Goal: Transaction & Acquisition: Purchase product/service

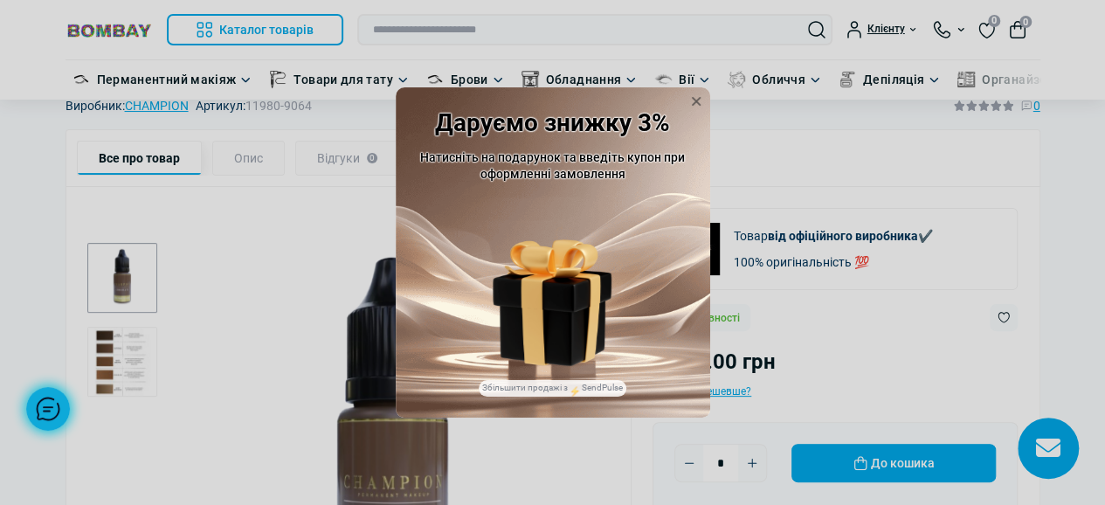
click at [690, 93] on icon at bounding box center [695, 101] width 17 height 17
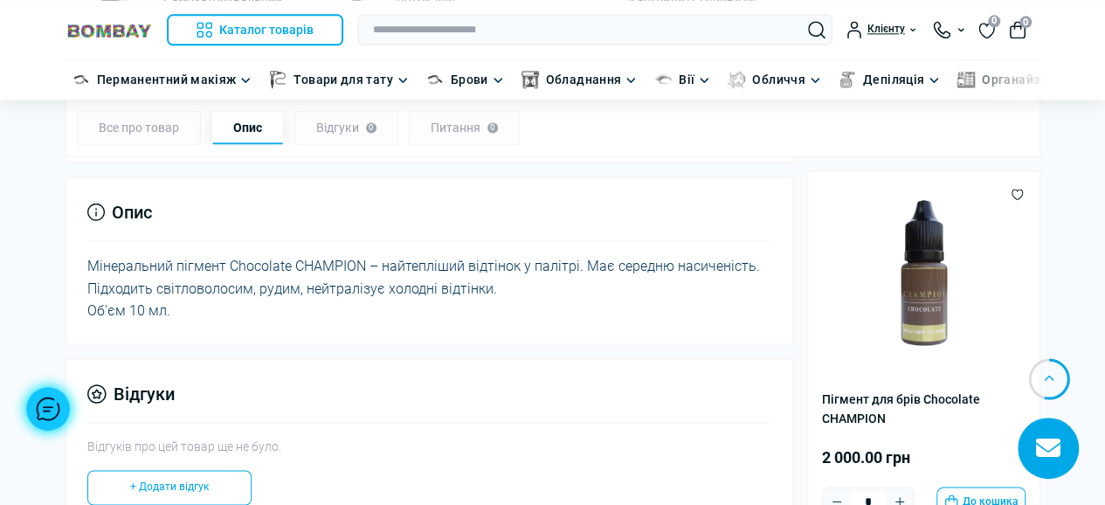
scroll to position [1135, 0]
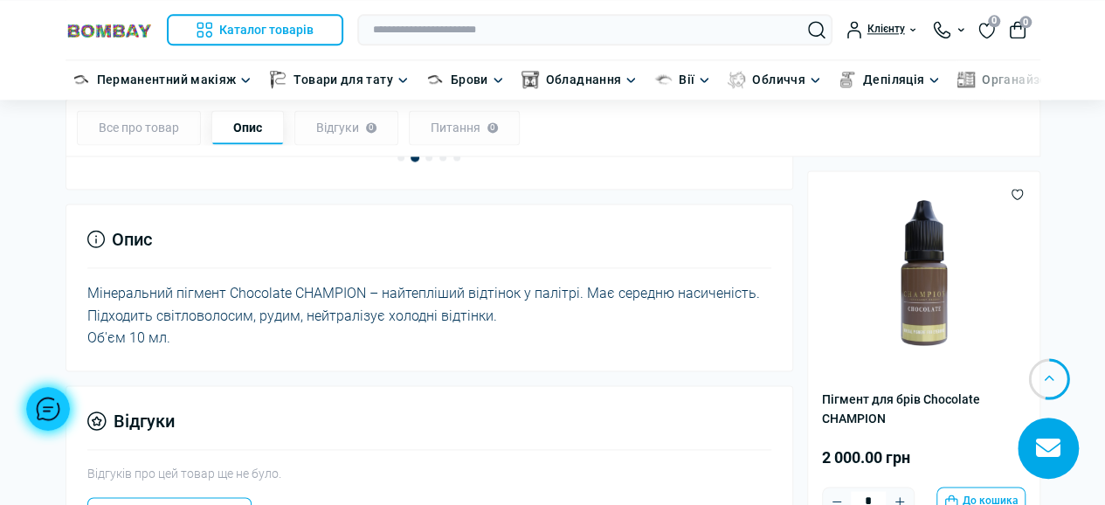
click at [309, 282] on div "Мінеральний пігмент Chocolate CHAMPION – найтепліший відтінок у палітрі. Має се…" at bounding box center [429, 315] width 684 height 67
copy div "CHAMPION"
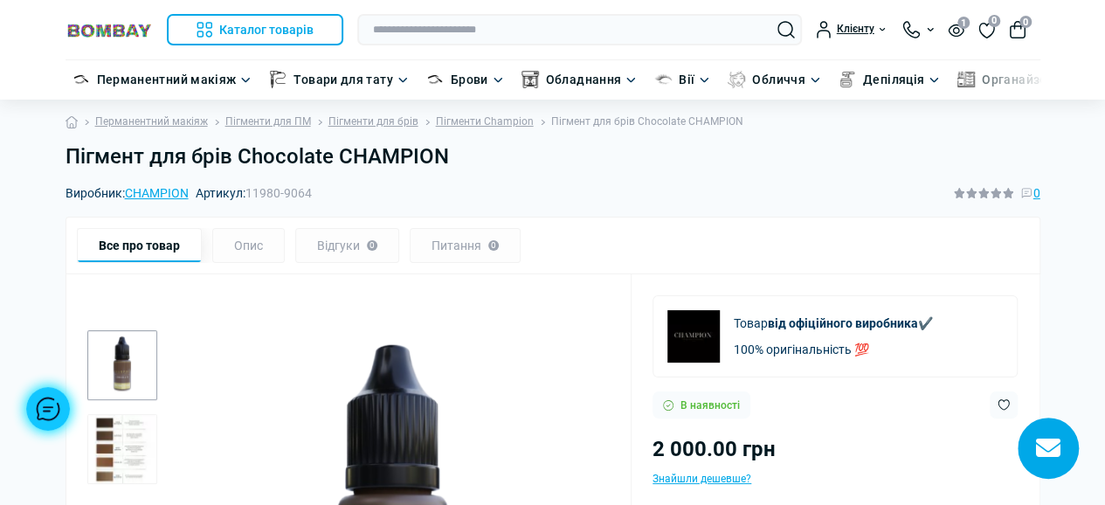
click at [128, 457] on img "2 / 2" at bounding box center [122, 449] width 70 height 70
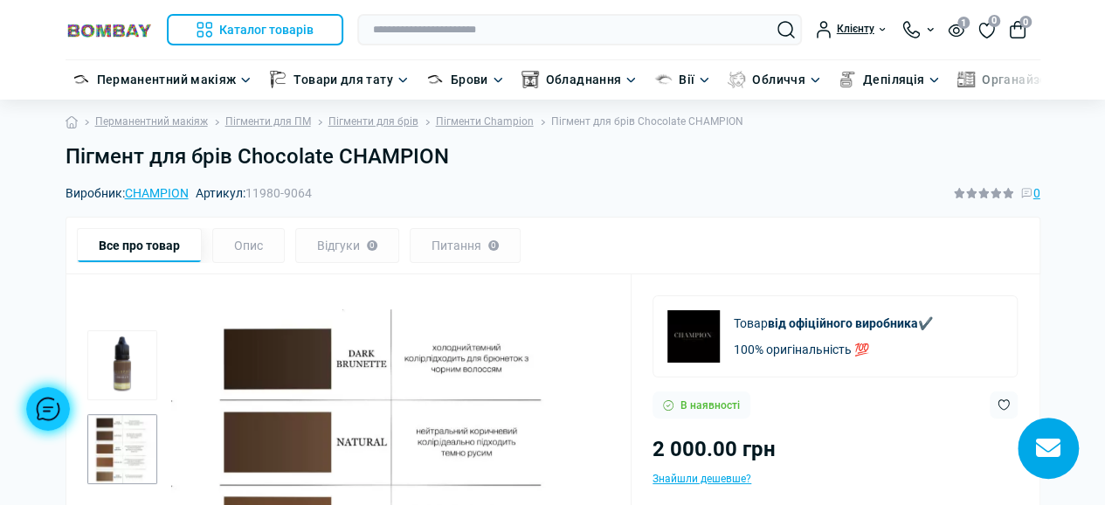
click at [89, 367] on img "1 / 2" at bounding box center [122, 365] width 70 height 70
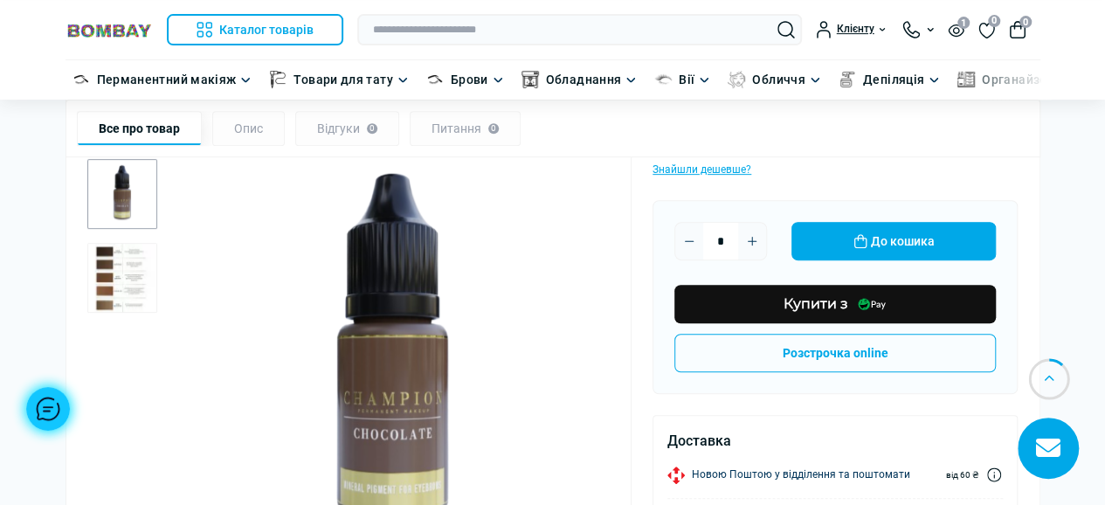
scroll to position [299, 0]
